Goal: Information Seeking & Learning: Learn about a topic

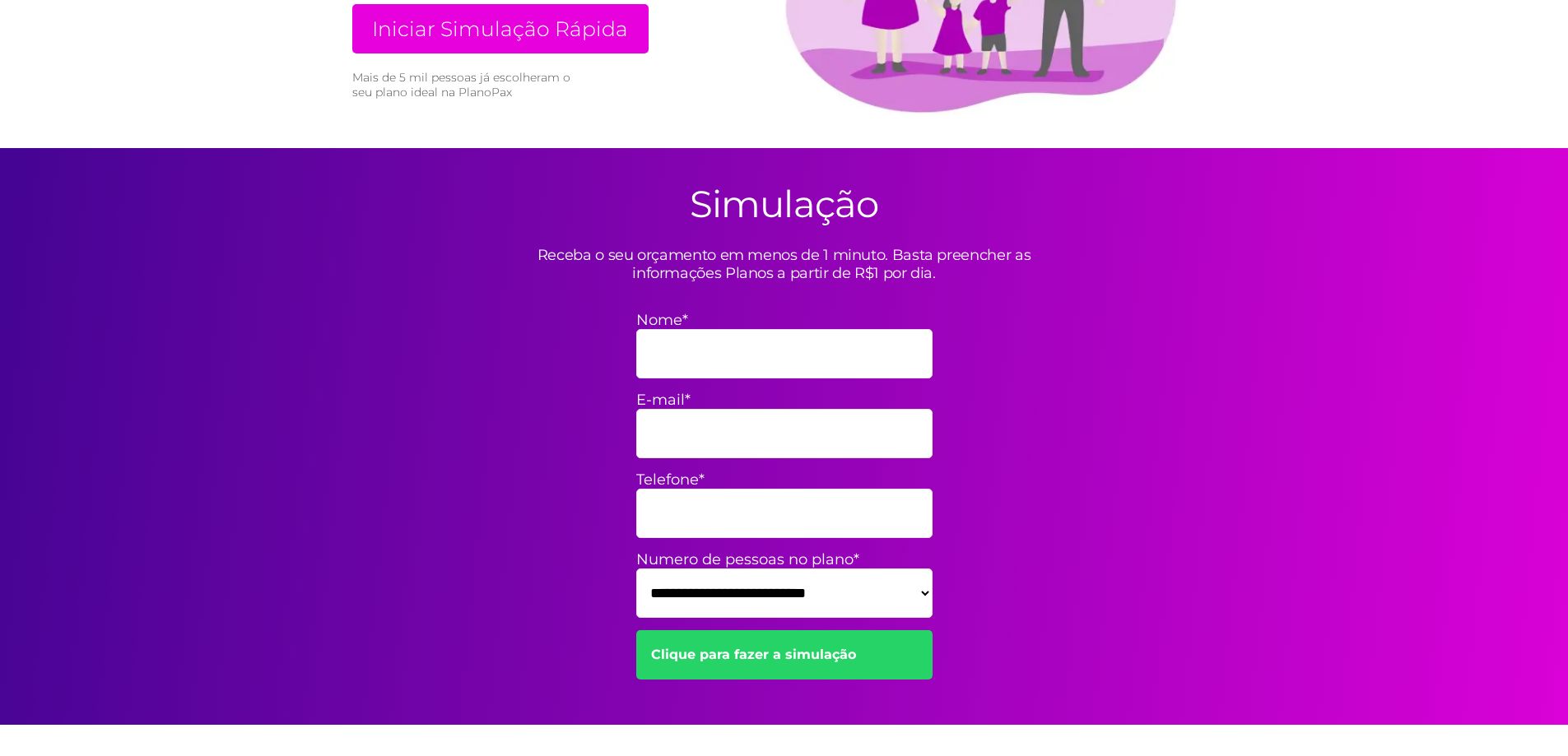
scroll to position [494, 0]
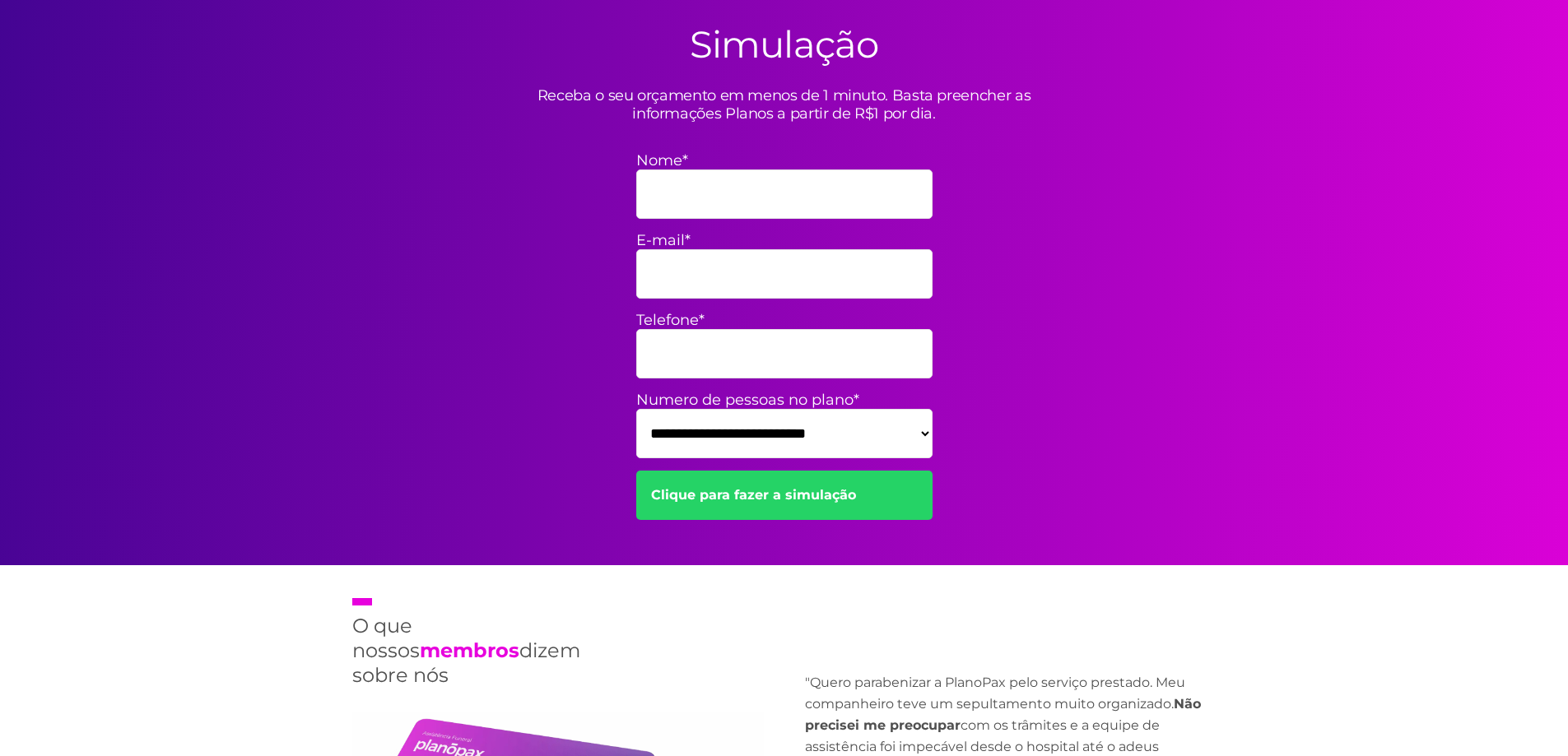
click at [736, 429] on select "**********" at bounding box center [784, 433] width 296 height 49
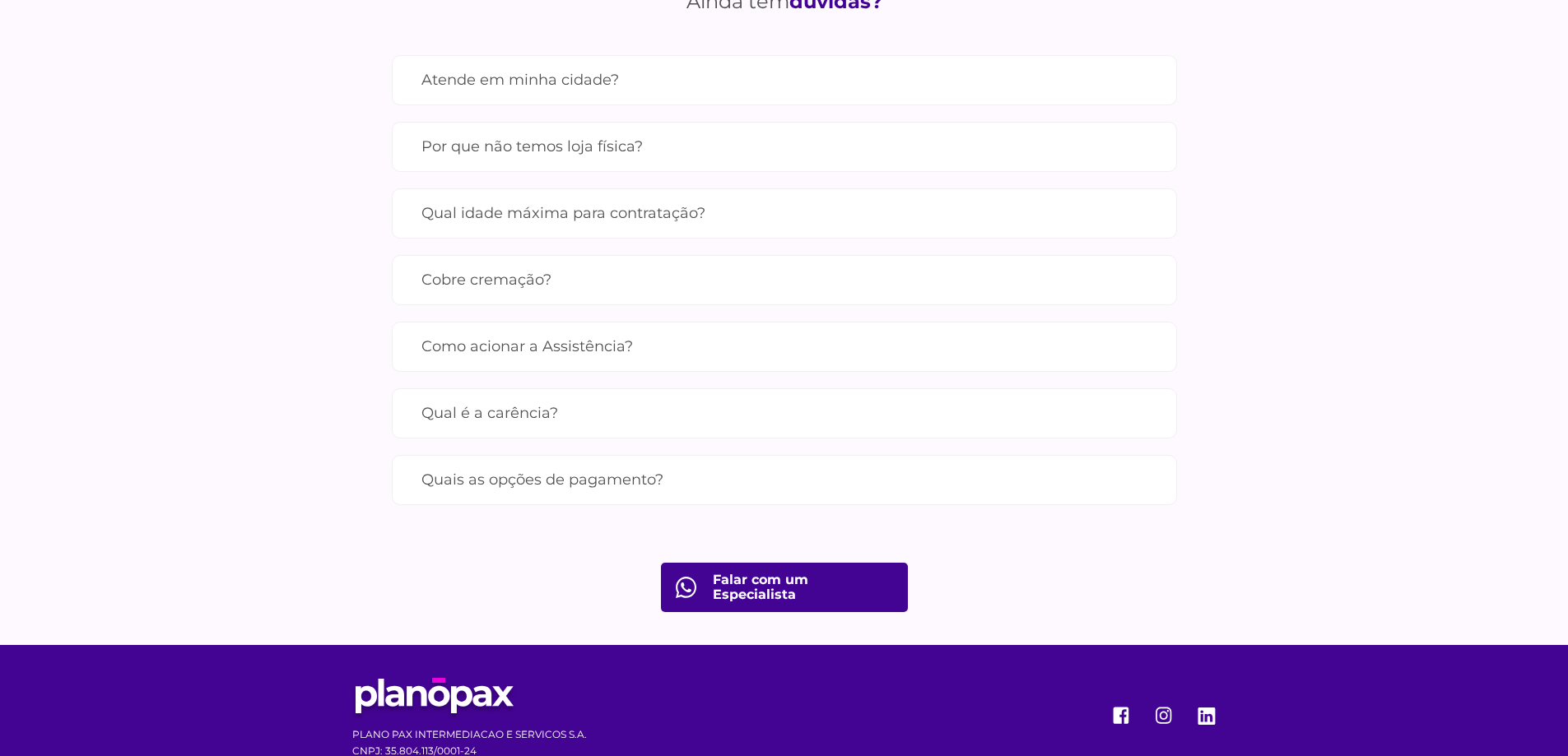
scroll to position [1615, 0]
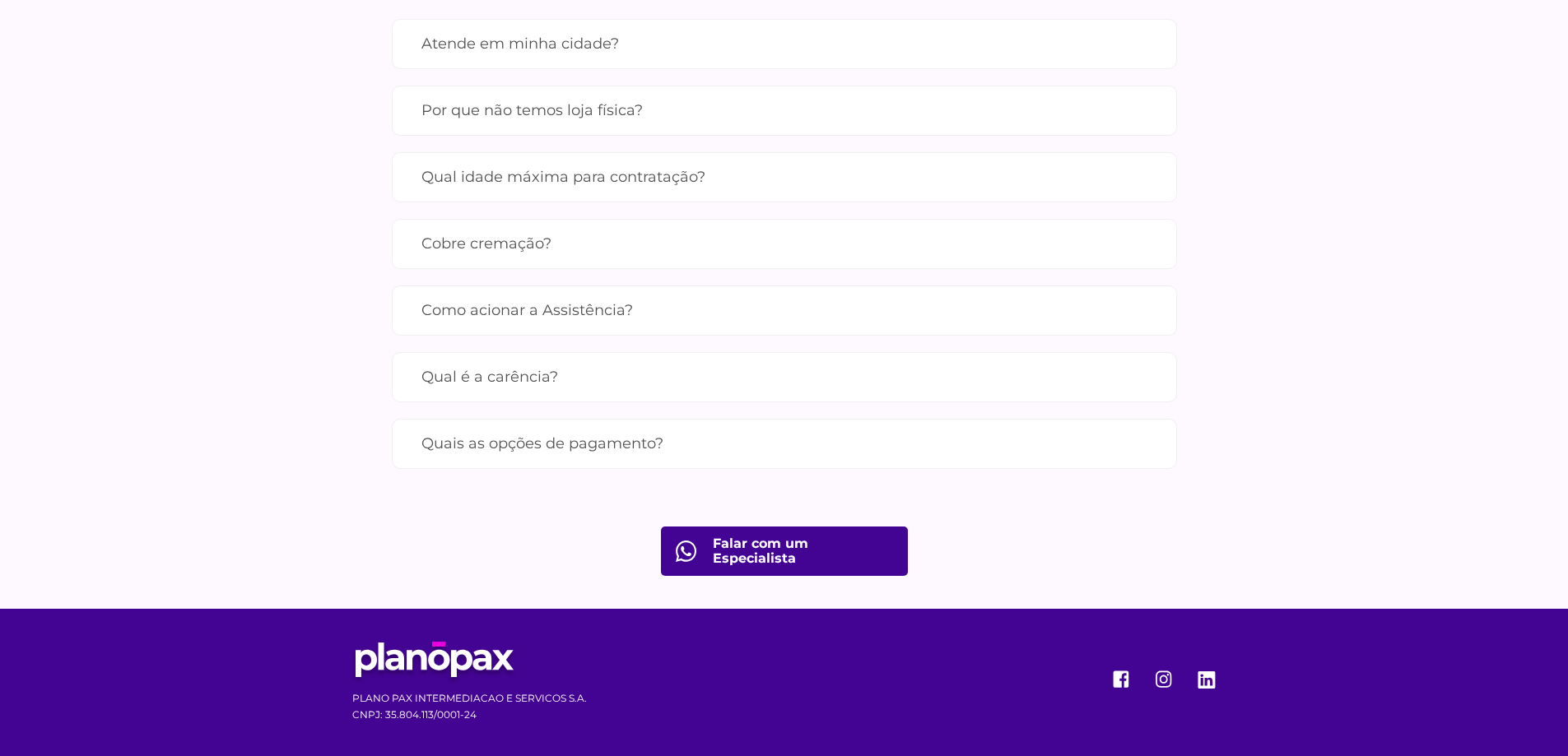
click at [628, 176] on label "Qual idade máxima para contratação?" at bounding box center [784, 177] width 726 height 28
click at [510, 258] on label "Cobre cremação?" at bounding box center [784, 244] width 726 height 28
click at [553, 306] on label "Como acionar a Assistência?" at bounding box center [784, 310] width 726 height 28
click at [491, 379] on label "Qual é a carência?" at bounding box center [784, 377] width 726 height 28
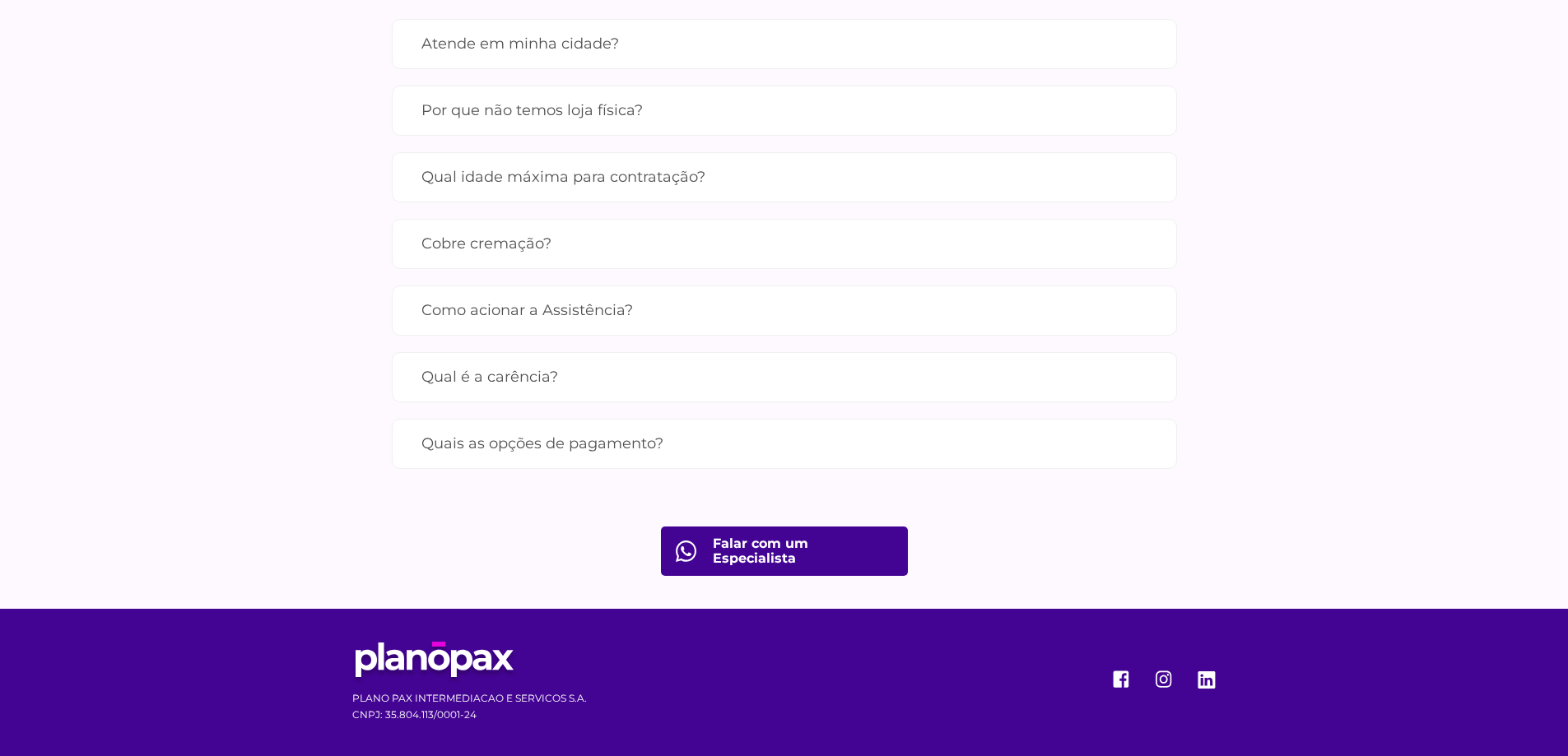
scroll to position [1644, 0]
click at [454, 445] on label "Quais as opções de pagamento?" at bounding box center [784, 444] width 726 height 28
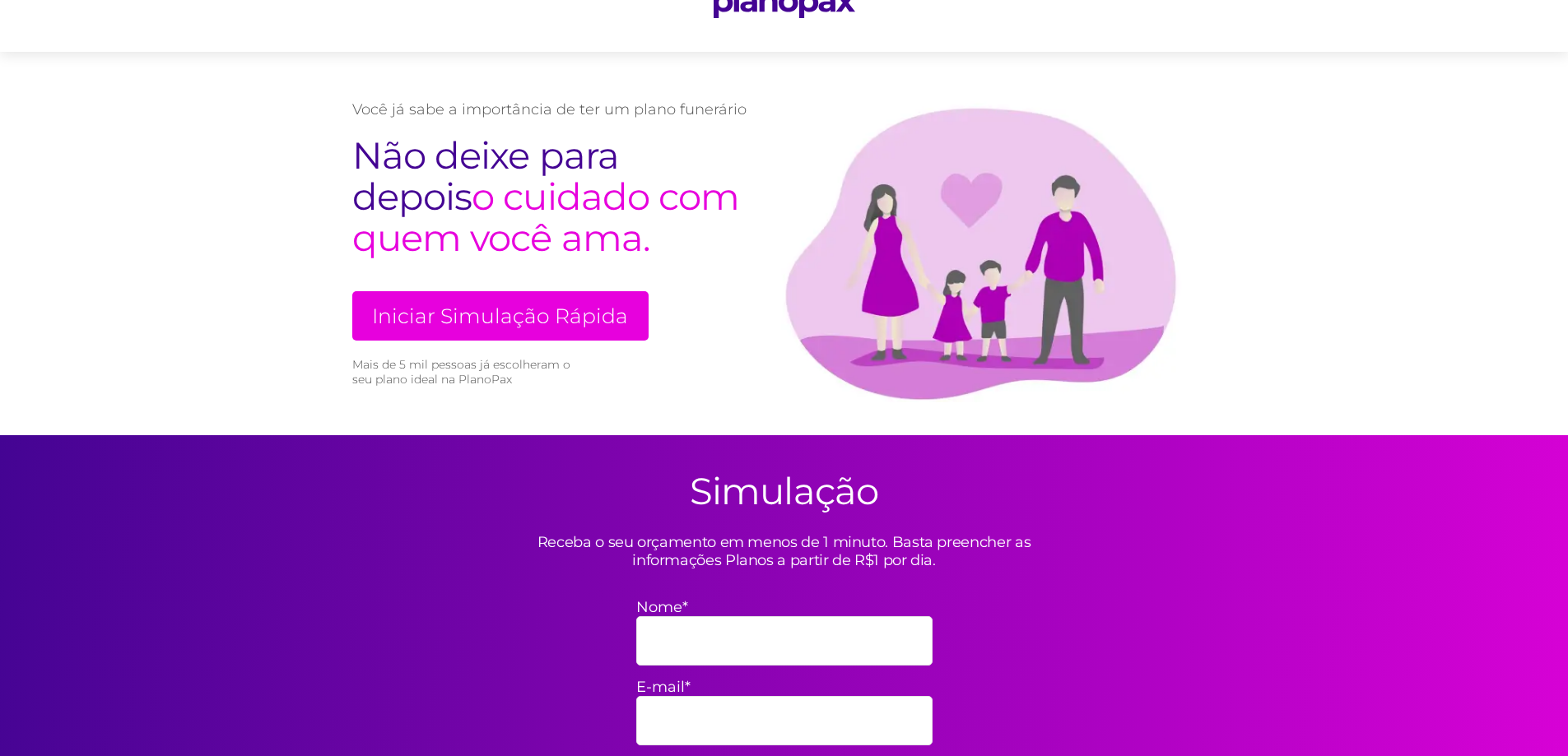
scroll to position [0, 0]
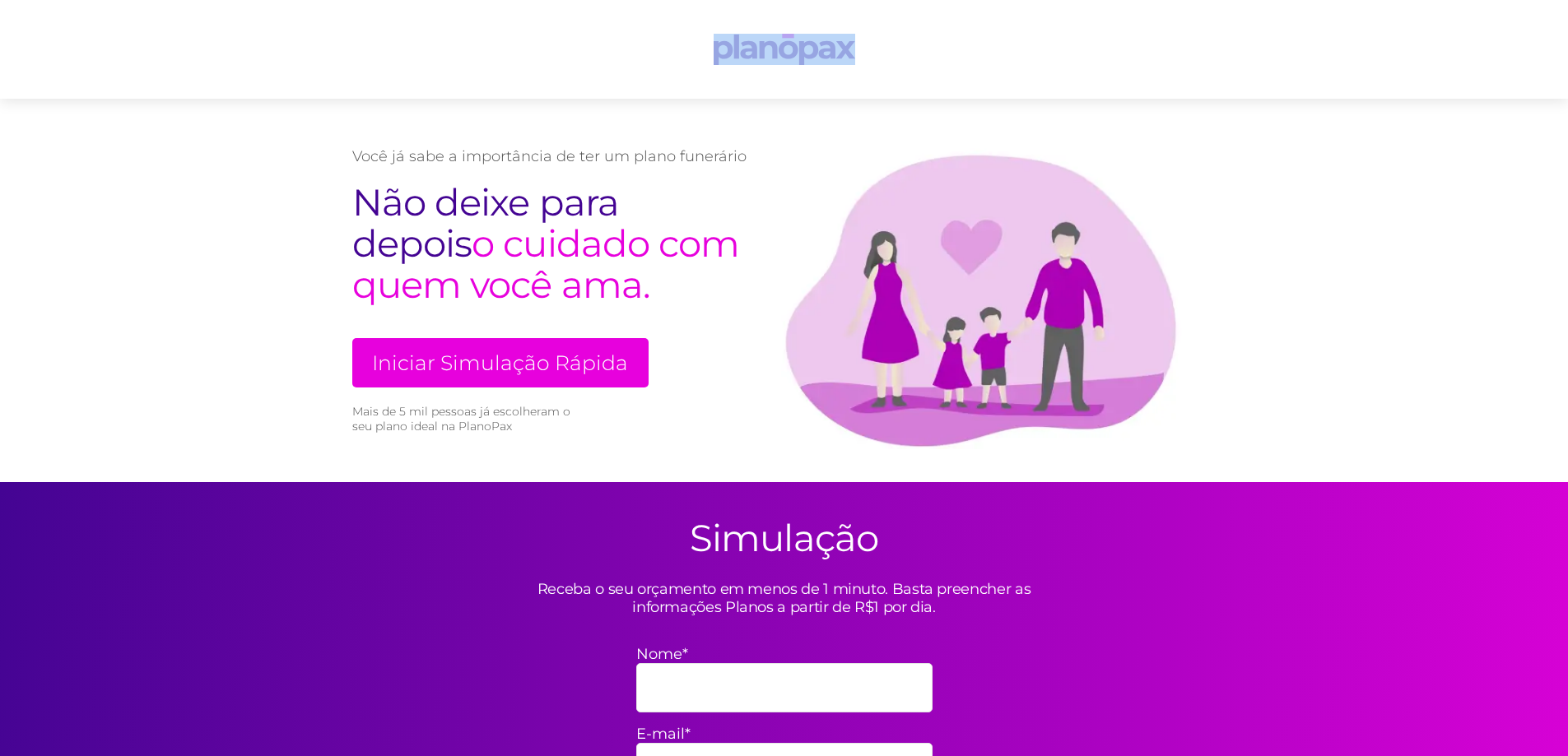
drag, startPoint x: 861, startPoint y: 54, endPoint x: 601, endPoint y: 44, distance: 260.2
click at [601, 44] on header at bounding box center [784, 49] width 1568 height 99
drag, startPoint x: 812, startPoint y: 50, endPoint x: 662, endPoint y: 64, distance: 150.7
click at [662, 64] on header at bounding box center [784, 49] width 1568 height 99
